Goal: Navigation & Orientation: Find specific page/section

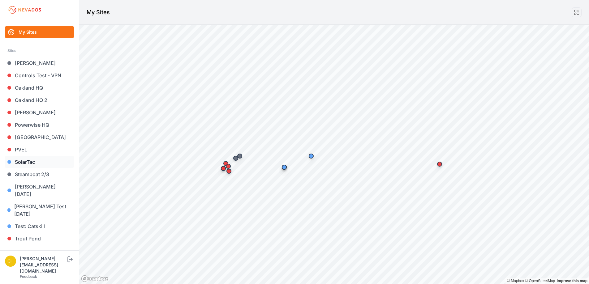
click at [27, 163] on link "SolarTac" at bounding box center [39, 162] width 69 height 12
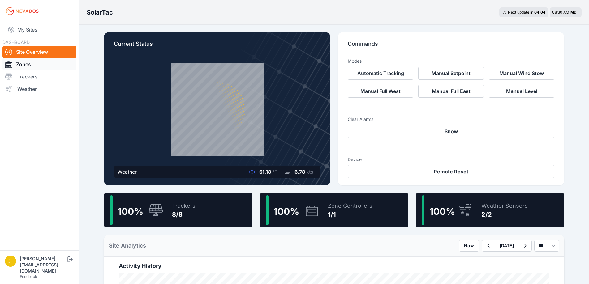
click at [28, 67] on link "Zones" at bounding box center [39, 64] width 74 height 12
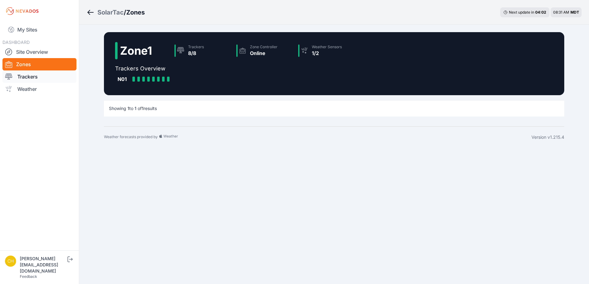
click at [24, 76] on link "Trackers" at bounding box center [39, 77] width 74 height 12
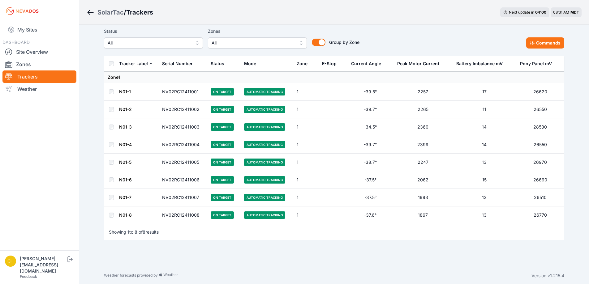
scroll to position [9, 0]
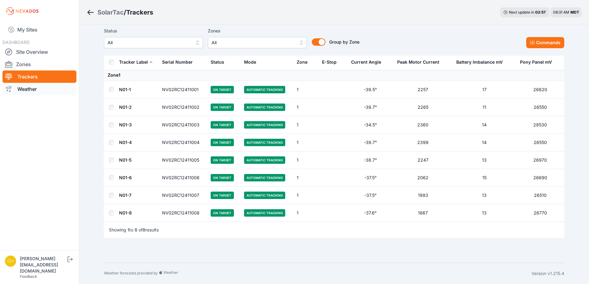
click at [33, 90] on link "Weather" at bounding box center [39, 89] width 74 height 12
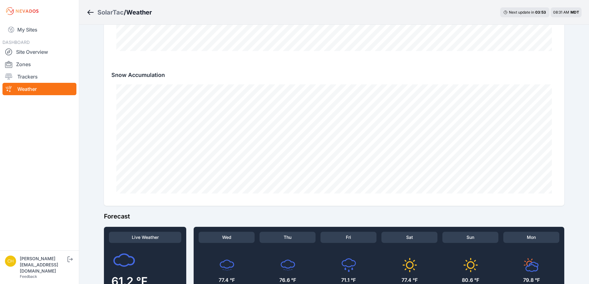
scroll to position [463, 0]
